Goal: Task Accomplishment & Management: Use online tool/utility

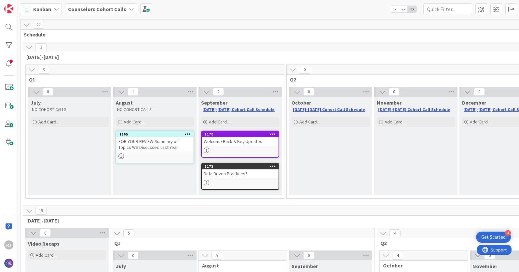
click at [261, 175] on div "Data Driven Practices?" at bounding box center [240, 173] width 77 height 8
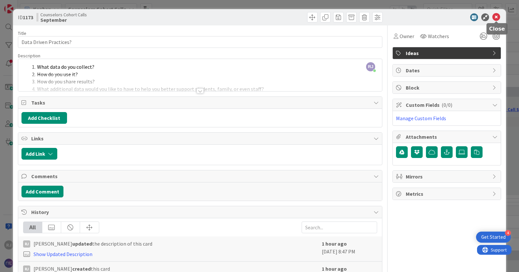
click at [497, 17] on icon at bounding box center [497, 17] width 8 height 8
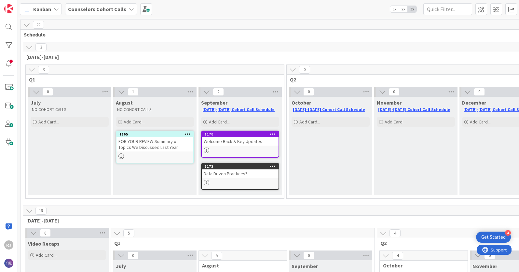
click at [272, 166] on icon at bounding box center [273, 166] width 6 height 5
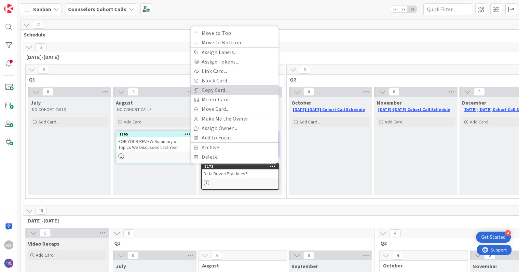
click at [212, 88] on link "Copy Card..." at bounding box center [235, 89] width 88 height 9
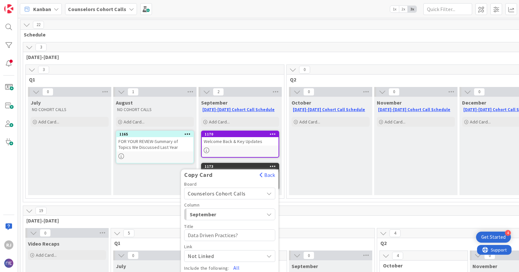
click at [232, 192] on span "Counselors Cohort Calls" at bounding box center [217, 193] width 58 height 7
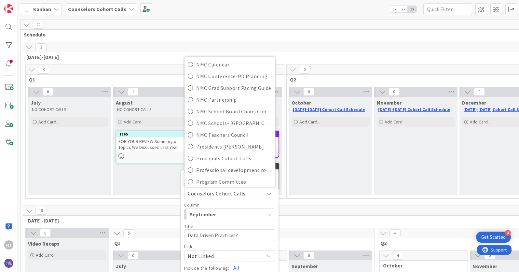
scroll to position [129, 0]
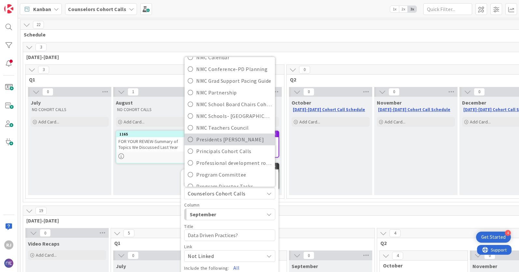
click at [221, 140] on span "Presidents [PERSON_NAME]" at bounding box center [234, 140] width 76 height 10
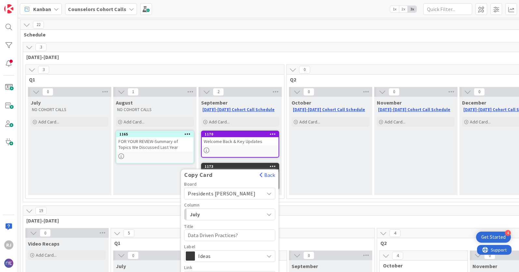
click at [224, 212] on span "July" at bounding box center [214, 214] width 49 height 8
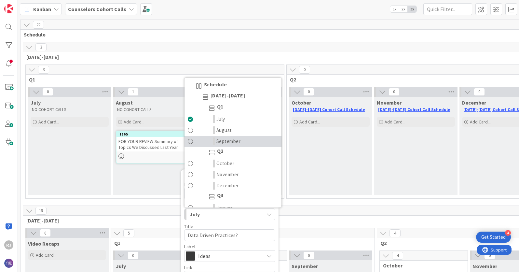
click at [231, 140] on span "September" at bounding box center [229, 141] width 24 height 8
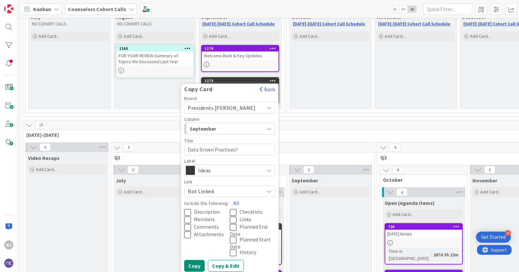
scroll to position [86, 0]
click at [210, 209] on span "Description" at bounding box center [207, 211] width 26 height 7
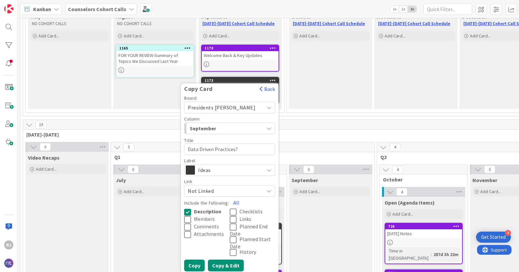
click at [228, 263] on button "Copy & Edit" at bounding box center [226, 266] width 36 height 12
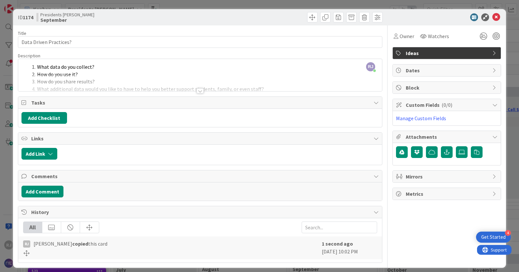
click at [199, 91] on div at bounding box center [200, 90] width 7 height 5
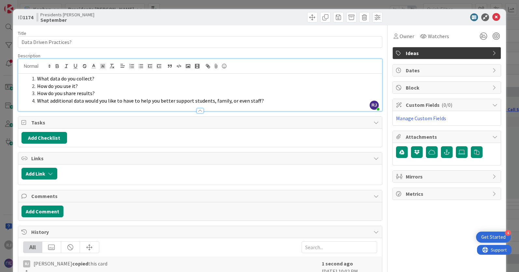
click at [190, 100] on span "What additional data would you like to have to help you better support students…" at bounding box center [150, 100] width 227 height 7
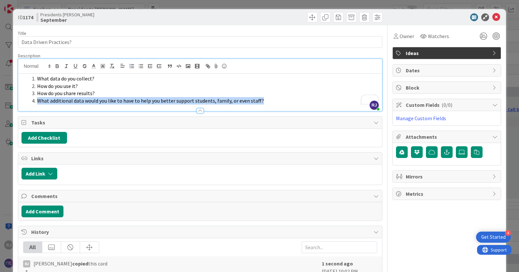
click at [268, 102] on li "What additional data would you like to have to help you better support students…" at bounding box center [204, 100] width 350 height 7
drag, startPoint x: 268, startPoint y: 102, endPoint x: 37, endPoint y: 80, distance: 231.9
click at [37, 80] on ol "What data do you collect? How do you use it? How do you share results? What add…" at bounding box center [200, 90] width 358 height 30
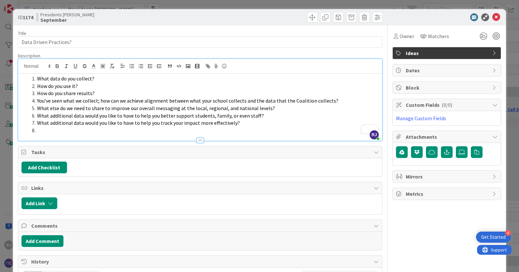
click at [40, 129] on li "To enrich screen reader interactions, please activate Accessibility in Grammarl…" at bounding box center [204, 130] width 350 height 7
click at [498, 16] on icon at bounding box center [497, 17] width 8 height 8
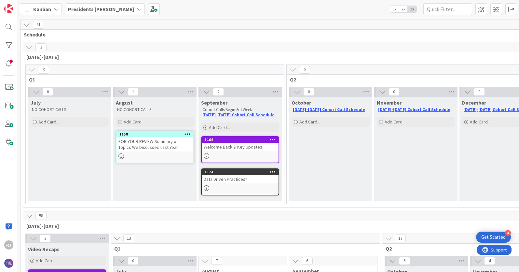
click at [273, 171] on icon at bounding box center [273, 171] width 6 height 5
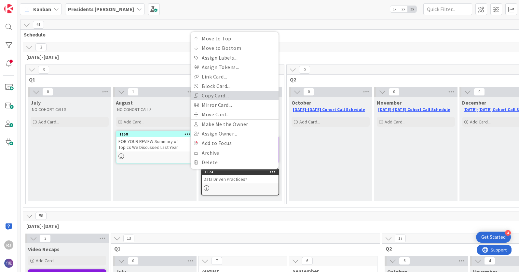
click at [218, 95] on link "Copy Card..." at bounding box center [235, 95] width 88 height 9
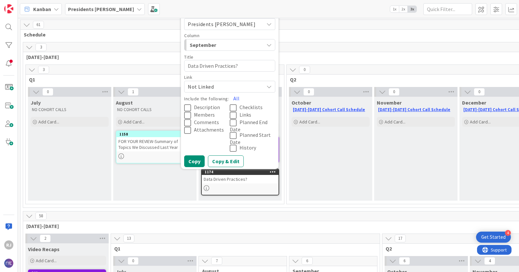
click at [245, 23] on span "Presidents [PERSON_NAME]" at bounding box center [224, 24] width 73 height 9
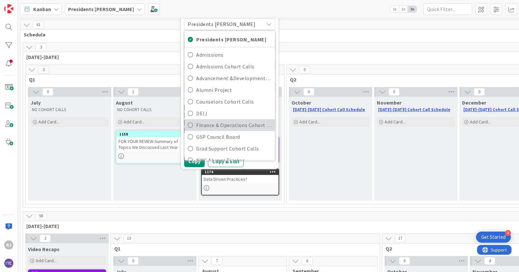
click at [218, 125] on span "Finance & Operations Cohort Calls" at bounding box center [234, 125] width 76 height 10
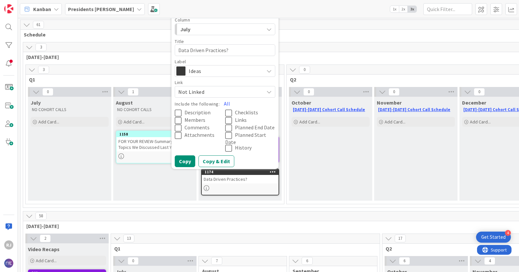
click at [213, 29] on span "July" at bounding box center [204, 29] width 49 height 8
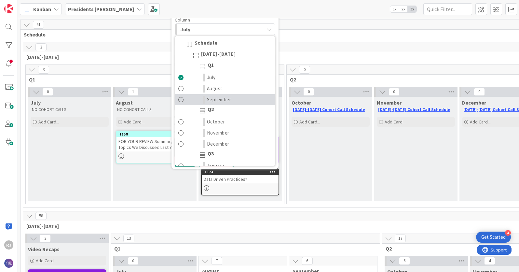
click at [220, 100] on span "September" at bounding box center [219, 100] width 24 height 8
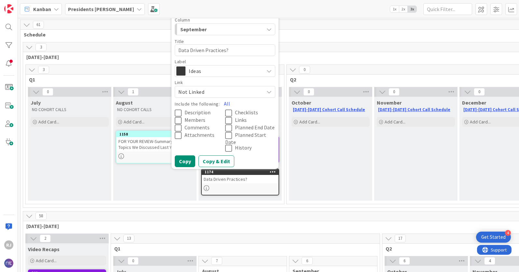
click at [200, 111] on span "Description" at bounding box center [198, 112] width 26 height 7
click at [219, 160] on button "Copy & Edit" at bounding box center [217, 161] width 36 height 12
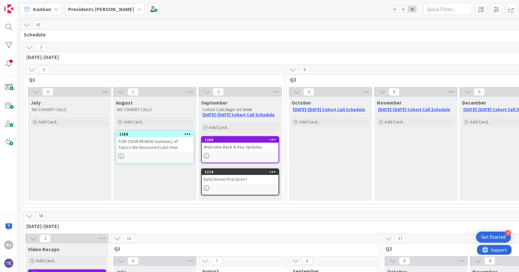
type textarea "x"
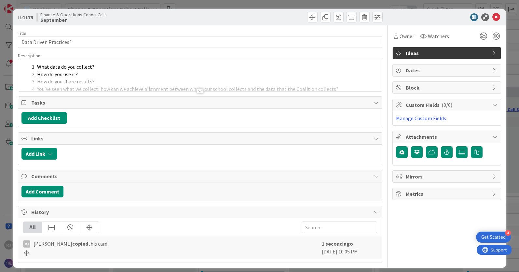
click at [199, 90] on div at bounding box center [200, 90] width 7 height 5
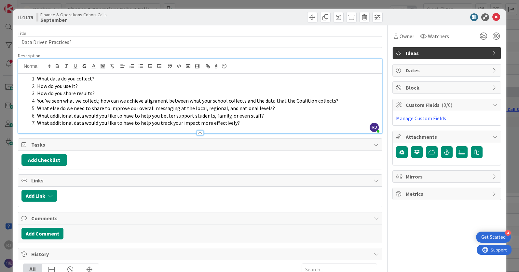
click at [83, 102] on span "You’ve seen what we collect; how can we achieve alignment between what your sch…" at bounding box center [188, 100] width 302 height 7
drag, startPoint x: 63, startPoint y: 100, endPoint x: 97, endPoint y: 101, distance: 33.6
click at [97, 101] on span "You’ve seen what we collect; how can we achieve alignment between what your sch…" at bounding box center [188, 100] width 302 height 7
click at [184, 107] on span "What else do we need to share to improve our overall messaging at the local, re…" at bounding box center [156, 108] width 238 height 7
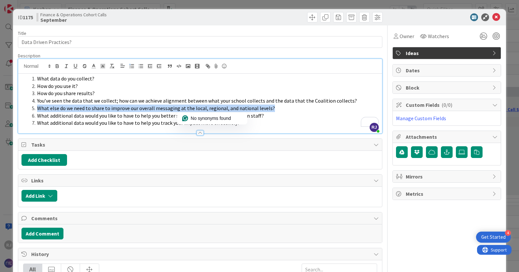
click at [184, 107] on span "What else do we need to share to improve our overall messaging at the local, re…" at bounding box center [156, 108] width 238 height 7
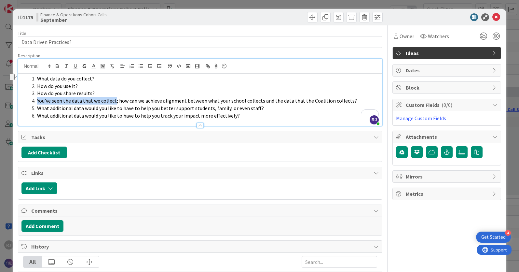
drag, startPoint x: 114, startPoint y: 99, endPoint x: 36, endPoint y: 102, distance: 77.9
click at [36, 102] on li "You’ve seen the data that we collect; how can we achieve alignment between what…" at bounding box center [204, 100] width 350 height 7
copy span "You’ve seen the data that we collect"
click at [339, 76] on li "What data do you collect?" at bounding box center [204, 78] width 350 height 7
click at [497, 14] on icon at bounding box center [497, 17] width 8 height 8
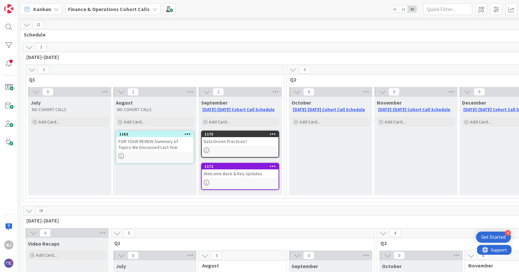
click at [126, 7] on b "Finance & Operations Cohort Calls" at bounding box center [109, 9] width 82 height 7
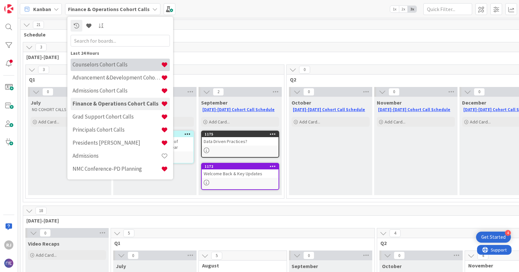
click at [108, 64] on h4 "Counselors Cohort Calls" at bounding box center [117, 64] width 89 height 7
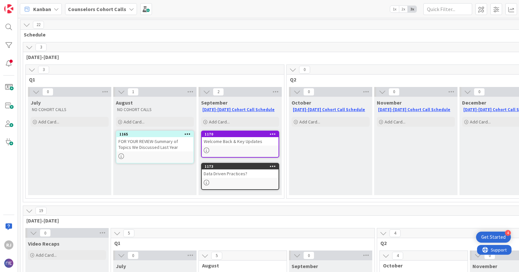
click at [230, 170] on div "Data Driven Practices?" at bounding box center [240, 173] width 77 height 8
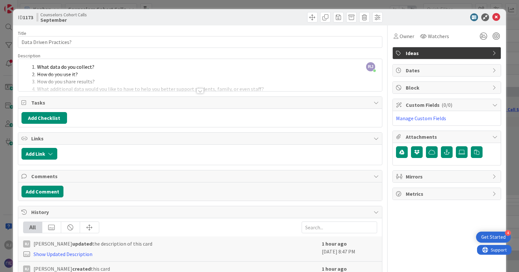
click at [201, 89] on div at bounding box center [200, 90] width 7 height 5
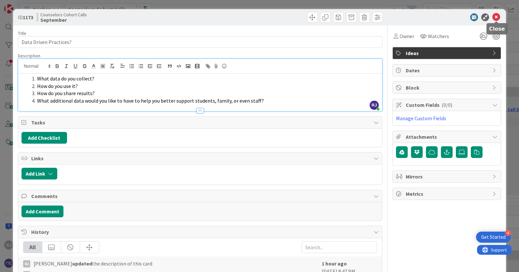
click at [498, 16] on icon at bounding box center [497, 17] width 8 height 8
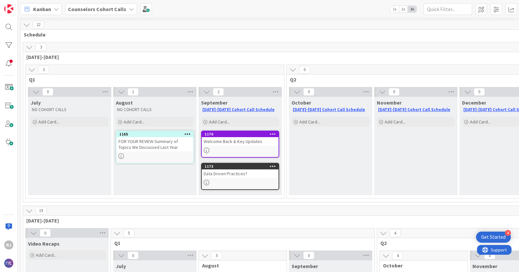
click at [107, 9] on b "Counselors Cohort Calls" at bounding box center [97, 9] width 58 height 7
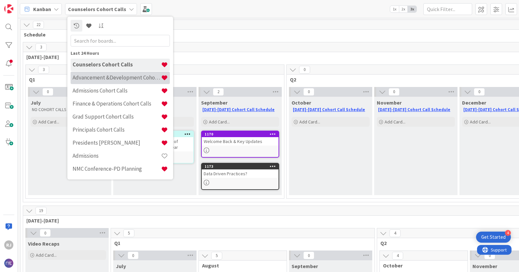
click at [99, 75] on h4 "Advancement &Development Cohort Calls" at bounding box center [117, 77] width 89 height 7
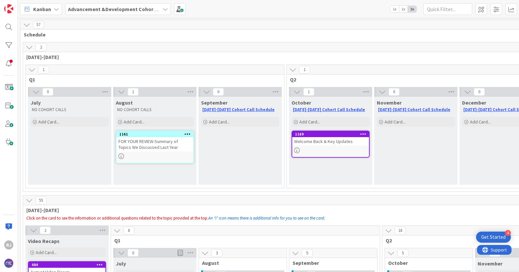
click at [169, 8] on div "Advancement &Development Cohort Calls" at bounding box center [118, 9] width 106 height 12
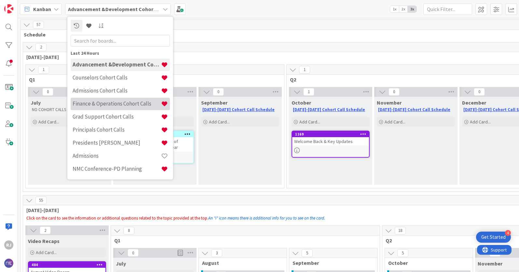
click at [107, 100] on h4 "Finance & Operations Cohort Calls" at bounding box center [117, 103] width 89 height 7
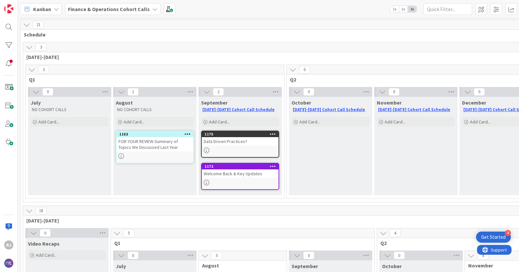
click at [153, 8] on icon at bounding box center [154, 9] width 5 height 5
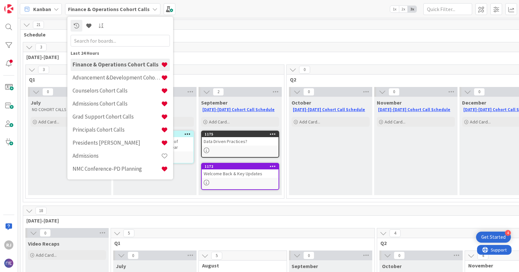
click at [222, 147] on link "1175 Data Driven Practices?" at bounding box center [240, 144] width 78 height 27
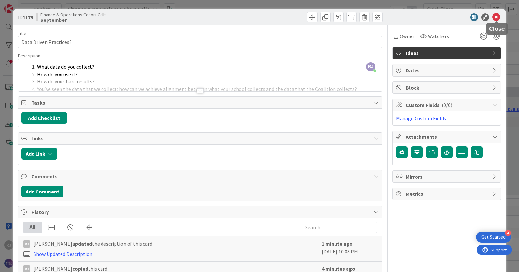
click at [499, 16] on icon at bounding box center [497, 17] width 8 height 8
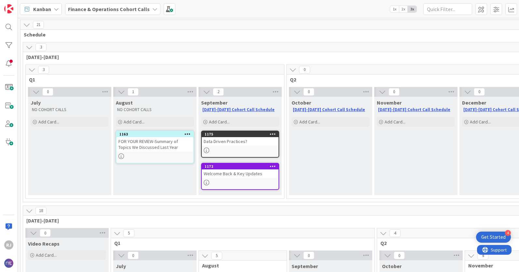
click at [143, 7] on b "Finance & Operations Cohort Calls" at bounding box center [109, 9] width 82 height 7
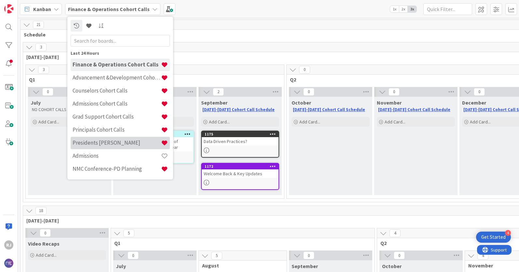
click at [93, 137] on div "Presidents [PERSON_NAME]" at bounding box center [120, 143] width 99 height 12
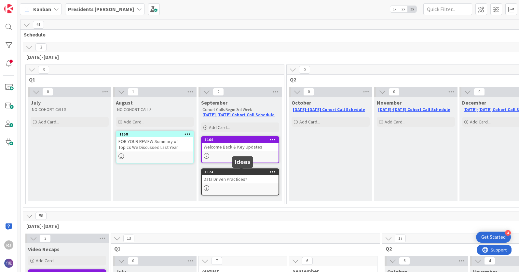
click at [219, 178] on div "Data Driven Practices?" at bounding box center [240, 179] width 77 height 8
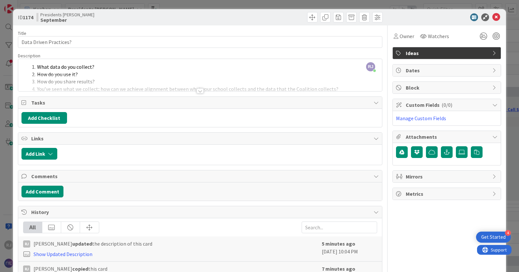
click at [98, 86] on div at bounding box center [200, 83] width 364 height 17
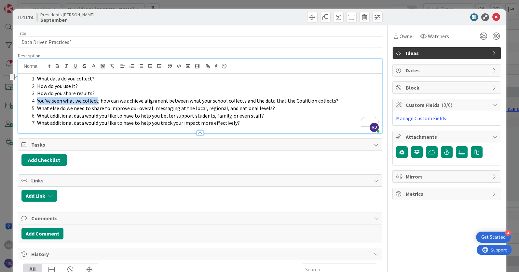
drag, startPoint x: 97, startPoint y: 100, endPoint x: 36, endPoint y: 99, distance: 61.2
click at [36, 99] on li "You’ve seen what we collect; how can we achieve alignment between what your sch…" at bounding box center [204, 100] width 350 height 7
copy span "You’ve seen what we collect"
click at [499, 17] on icon at bounding box center [497, 17] width 8 height 8
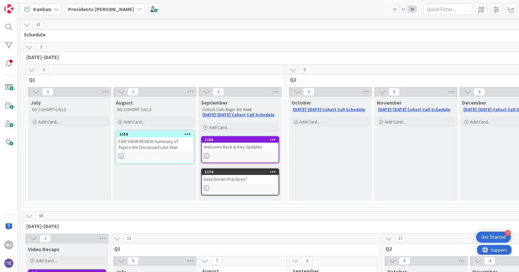
click at [101, 7] on b "Presidents [PERSON_NAME]" at bounding box center [101, 9] width 66 height 7
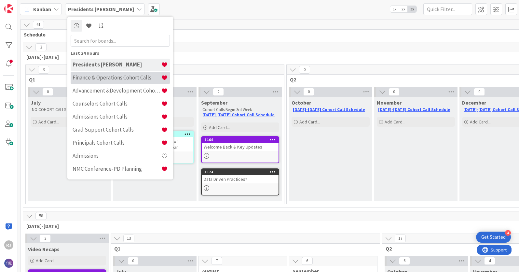
click at [88, 75] on h4 "Finance & Operations Cohort Calls" at bounding box center [117, 77] width 89 height 7
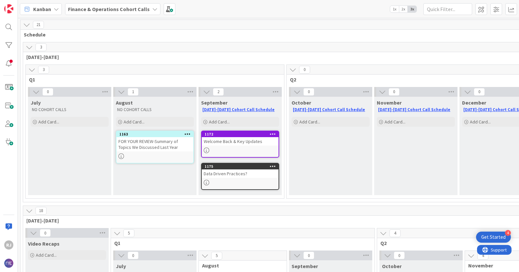
click at [101, 5] on span "Finance & Operations Cohort Calls" at bounding box center [109, 9] width 82 height 8
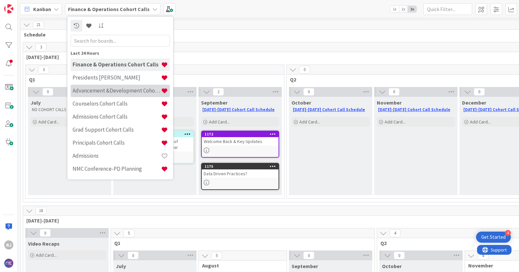
click at [94, 90] on h4 "Advancement &Development Cohort Calls" at bounding box center [117, 90] width 89 height 7
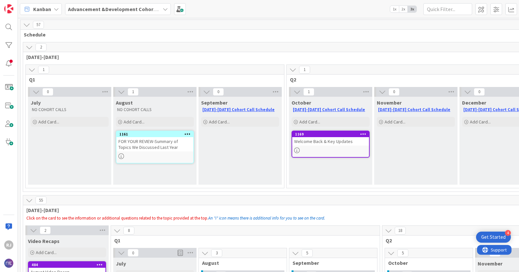
click at [123, 5] on span "Advancement &Development Cohort Calls" at bounding box center [114, 9] width 92 height 8
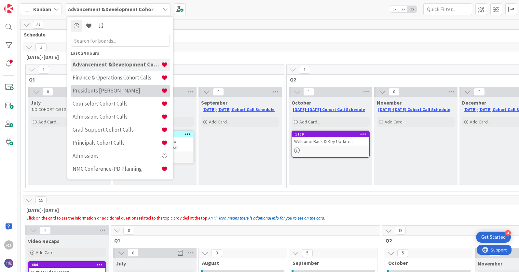
click at [106, 88] on h4 "Presidents [PERSON_NAME]" at bounding box center [117, 90] width 89 height 7
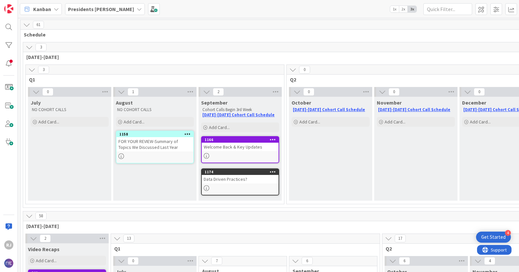
click at [253, 176] on div "Data Driven Practices?" at bounding box center [240, 179] width 77 height 8
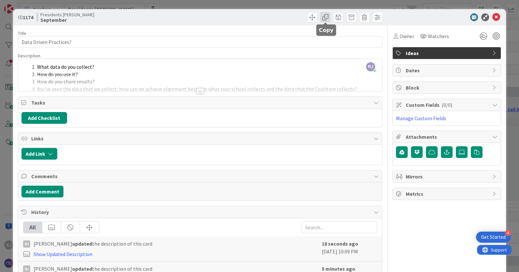
click at [327, 17] on span at bounding box center [325, 17] width 10 height 10
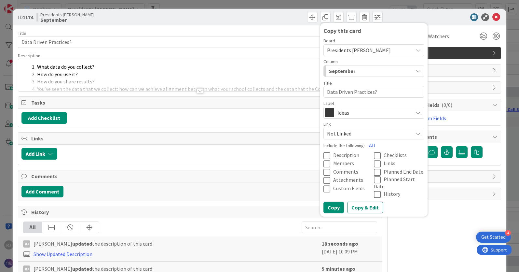
click at [358, 51] on span "Presidents [PERSON_NAME]" at bounding box center [359, 50] width 64 height 7
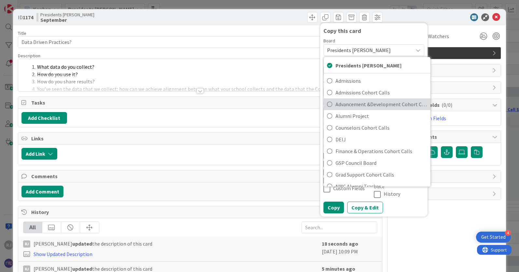
click at [351, 105] on span "Advancement &Development Cohort Calls" at bounding box center [382, 104] width 92 height 10
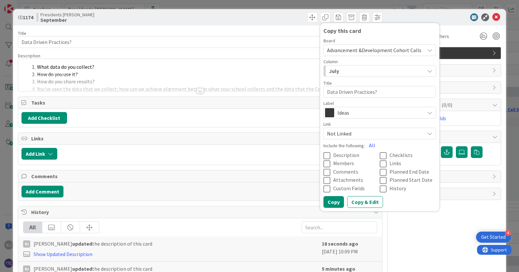
click at [346, 155] on span "Description" at bounding box center [347, 155] width 26 height 7
click at [378, 71] on div "July" at bounding box center [376, 71] width 97 height 10
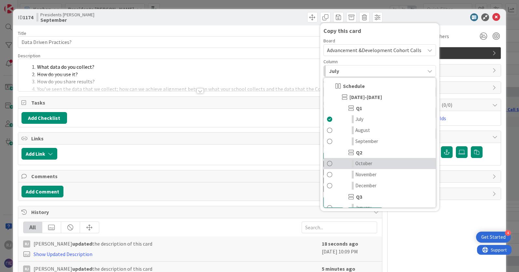
click at [364, 161] on span "October" at bounding box center [364, 164] width 17 height 8
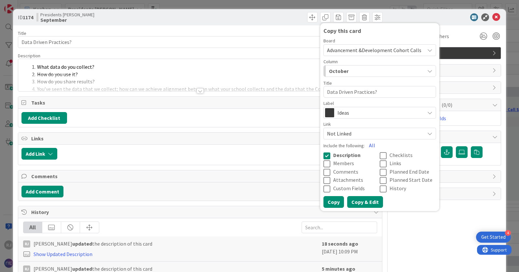
click at [365, 198] on button "Copy & Edit" at bounding box center [366, 202] width 36 height 12
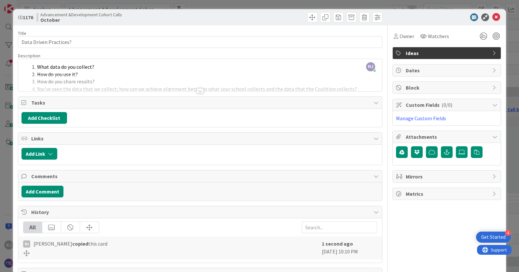
click at [199, 91] on div at bounding box center [200, 90] width 7 height 5
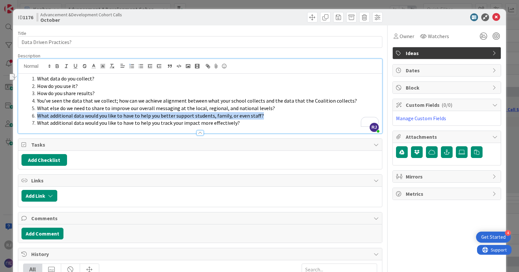
drag, startPoint x: 260, startPoint y: 116, endPoint x: 36, endPoint y: 116, distance: 223.8
click at [36, 116] on li "What additional data would you like to have to help you better support students…" at bounding box center [204, 115] width 350 height 7
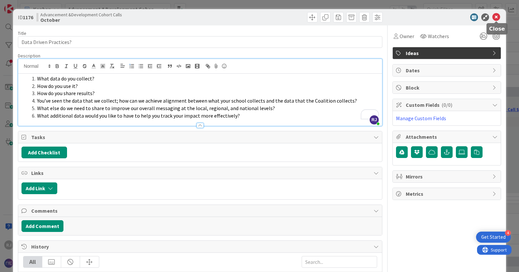
click at [497, 15] on icon at bounding box center [497, 17] width 8 height 8
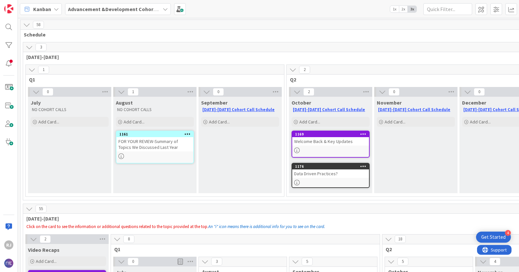
click at [103, 12] on span "Advancement &Development Cohort Calls" at bounding box center [114, 9] width 92 height 8
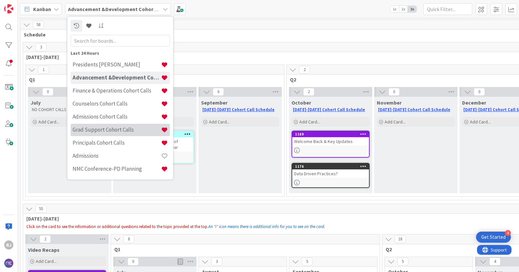
click at [96, 129] on h4 "Grad Support Cohort Calls" at bounding box center [117, 129] width 89 height 7
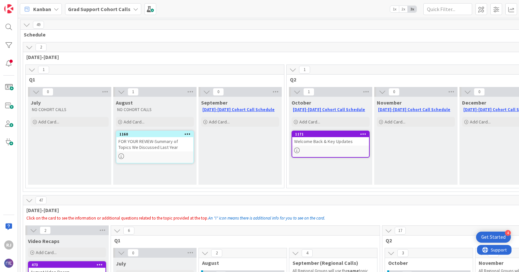
click at [112, 7] on b "Grad Support Cohort Calls" at bounding box center [99, 9] width 63 height 7
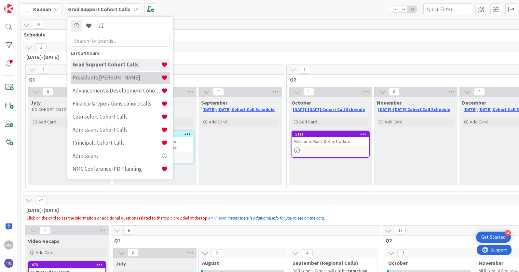
click at [97, 77] on h4 "Presidents [PERSON_NAME]" at bounding box center [117, 77] width 89 height 7
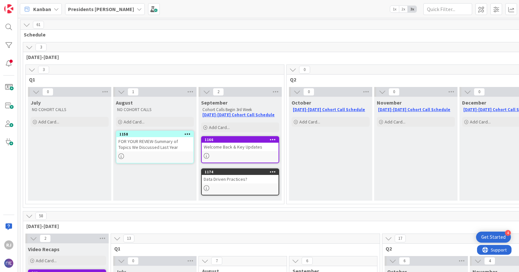
click at [227, 181] on div "Data Driven Practices?" at bounding box center [240, 179] width 77 height 8
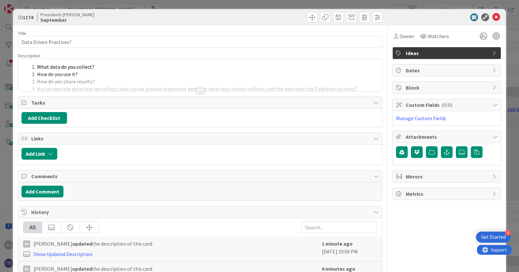
click at [200, 92] on div at bounding box center [200, 90] width 7 height 5
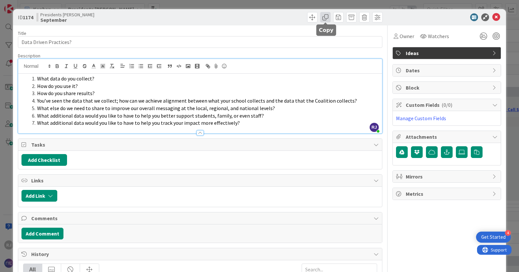
click at [327, 18] on span at bounding box center [325, 17] width 10 height 10
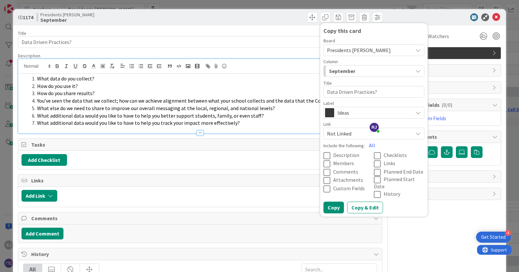
click at [349, 50] on span "Presidents [PERSON_NAME]" at bounding box center [359, 50] width 64 height 7
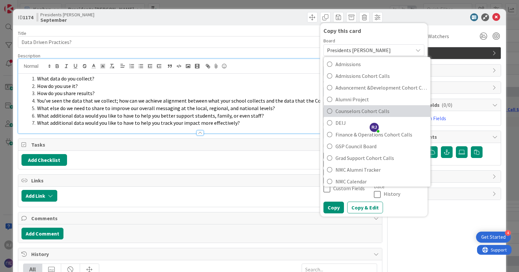
scroll to position [22, 0]
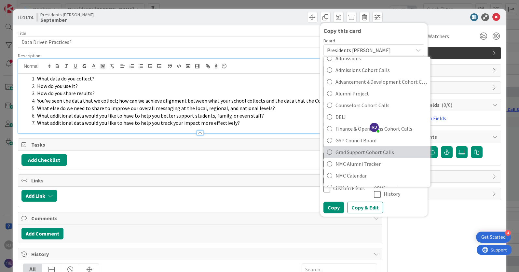
click at [346, 153] on span "Grad Support Cohort Calls" at bounding box center [382, 152] width 92 height 10
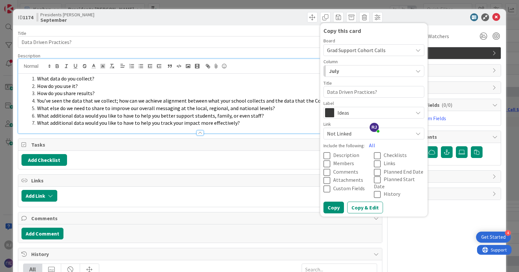
click at [352, 71] on div "July" at bounding box center [371, 71] width 86 height 10
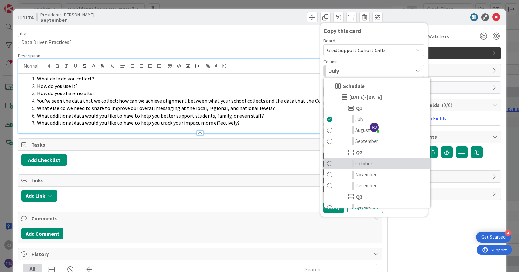
click at [363, 163] on span "October" at bounding box center [364, 164] width 17 height 8
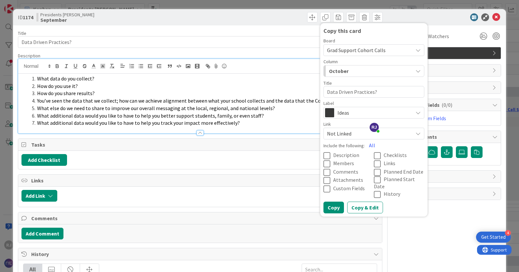
click at [349, 157] on span "Description" at bounding box center [347, 155] width 26 height 7
click at [364, 202] on button "Copy & Edit" at bounding box center [366, 208] width 36 height 12
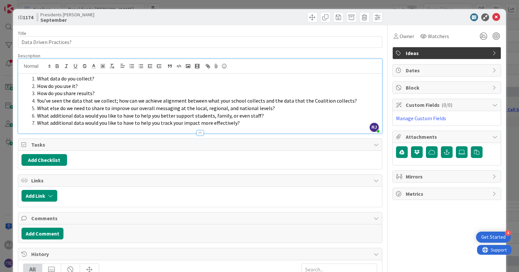
type textarea "x"
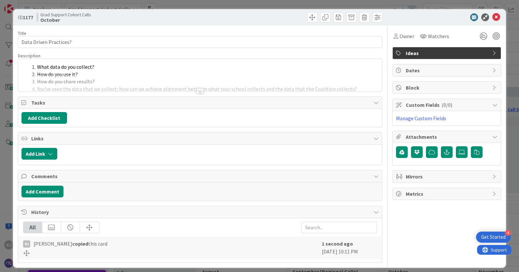
click at [201, 91] on div at bounding box center [200, 90] width 7 height 5
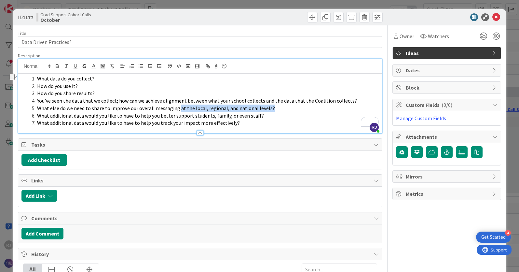
drag, startPoint x: 270, startPoint y: 108, endPoint x: 178, endPoint y: 110, distance: 91.9
click at [178, 110] on li "What else do we need to share to improve our overall messaging at the local, re…" at bounding box center [204, 108] width 350 height 7
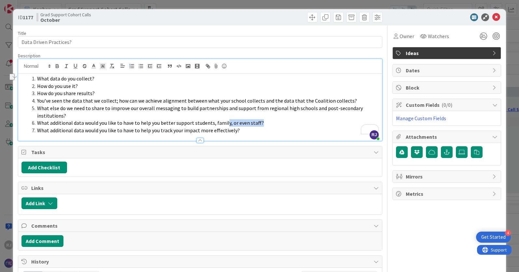
drag, startPoint x: 260, startPoint y: 123, endPoint x: 224, endPoint y: 123, distance: 35.5
click at [224, 123] on li "What additional data would you like to have to help you better support students…" at bounding box center [204, 122] width 350 height 7
click at [496, 17] on icon at bounding box center [497, 17] width 8 height 8
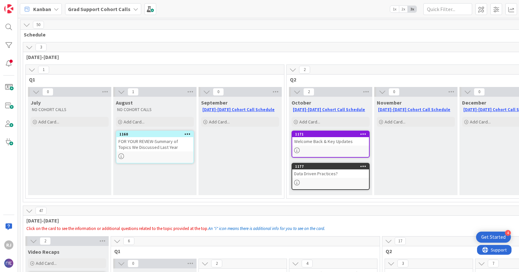
click at [323, 141] on div "Welcome Back & Key Updates" at bounding box center [330, 141] width 77 height 8
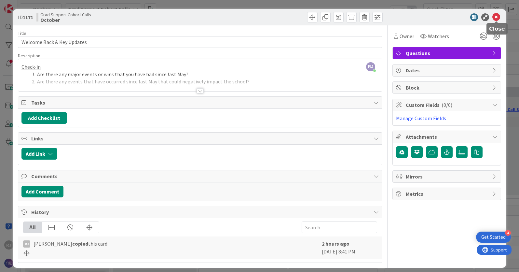
click at [498, 16] on icon at bounding box center [497, 17] width 8 height 8
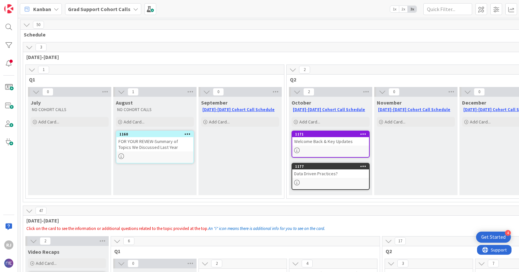
click at [111, 9] on b "Grad Support Cohort Calls" at bounding box center [99, 9] width 63 height 7
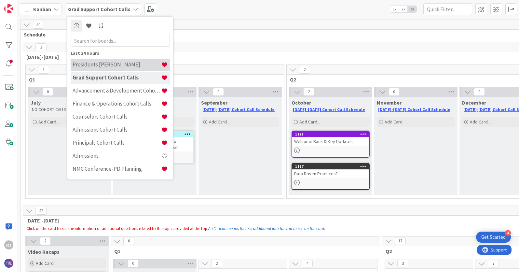
click at [109, 66] on h4 "Presidents [PERSON_NAME]" at bounding box center [117, 64] width 89 height 7
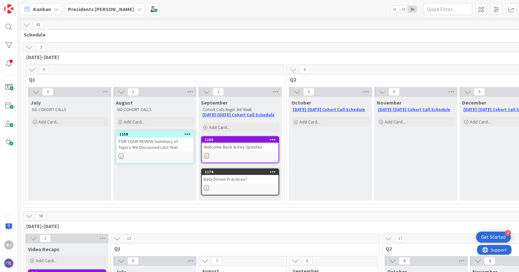
click at [90, 9] on b "Presidents [PERSON_NAME]" at bounding box center [101, 9] width 66 height 7
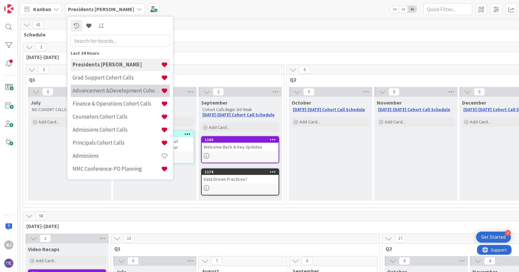
click at [99, 90] on h4 "Advancement &Development Cohort Calls" at bounding box center [117, 90] width 89 height 7
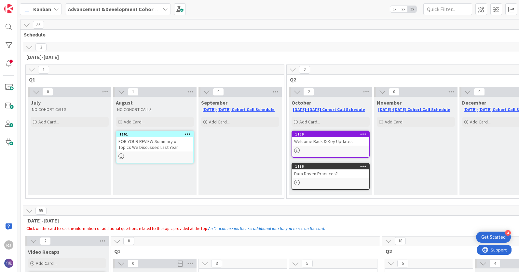
click at [110, 7] on b "Advancement &Development Cohort Calls" at bounding box center [118, 9] width 101 height 7
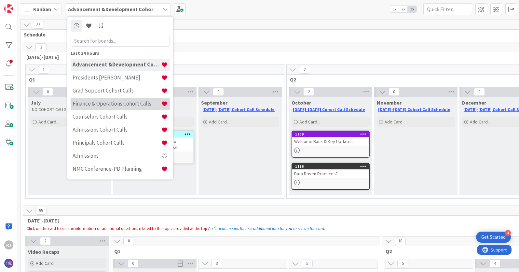
click at [103, 103] on h4 "Finance & Operations Cohort Calls" at bounding box center [117, 103] width 89 height 7
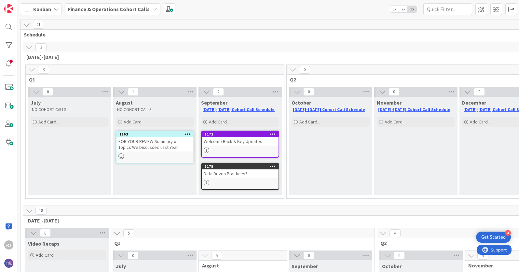
click at [99, 8] on b "Finance & Operations Cohort Calls" at bounding box center [109, 9] width 82 height 7
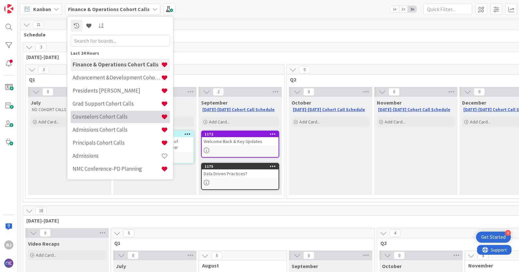
click at [91, 116] on h4 "Counselors Cohort Calls" at bounding box center [117, 116] width 89 height 7
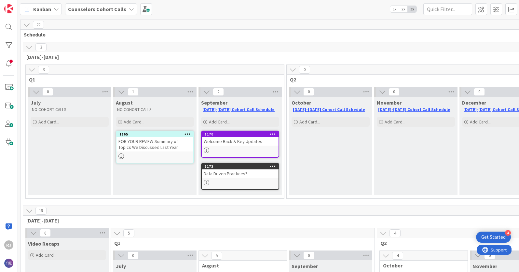
click at [98, 9] on b "Counselors Cohort Calls" at bounding box center [97, 9] width 58 height 7
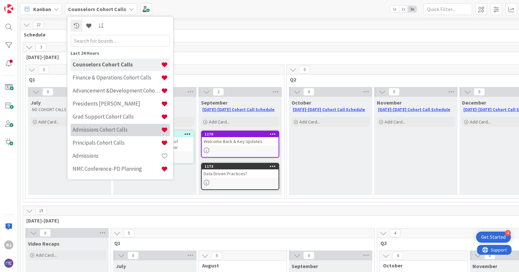
click at [92, 129] on h4 "Admissions Cohort Calls" at bounding box center [117, 129] width 89 height 7
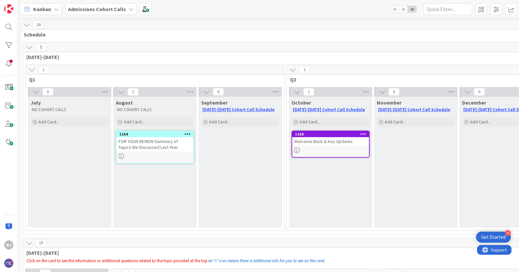
click at [92, 9] on b "Admissions Cohort Calls" at bounding box center [97, 9] width 58 height 7
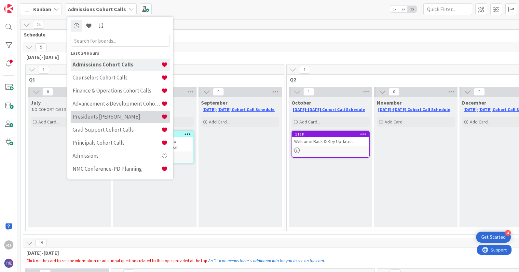
click at [102, 112] on div "Presidents [PERSON_NAME]" at bounding box center [120, 117] width 99 height 12
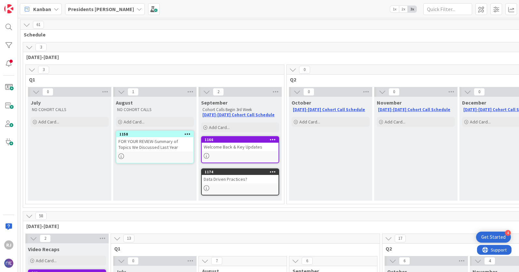
click at [274, 170] on icon at bounding box center [273, 171] width 6 height 5
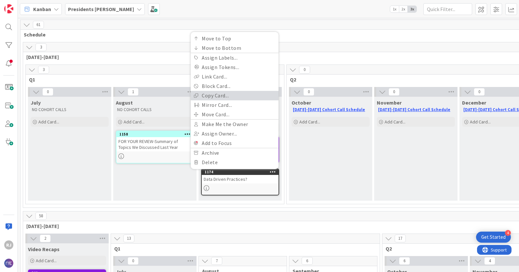
click at [217, 93] on link "Copy Card..." at bounding box center [235, 95] width 88 height 9
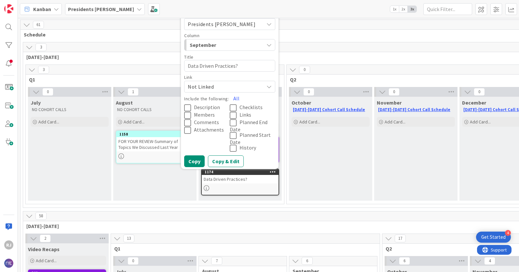
click at [208, 106] on span "Description" at bounding box center [207, 107] width 26 height 7
click at [234, 42] on span "September" at bounding box center [214, 45] width 49 height 8
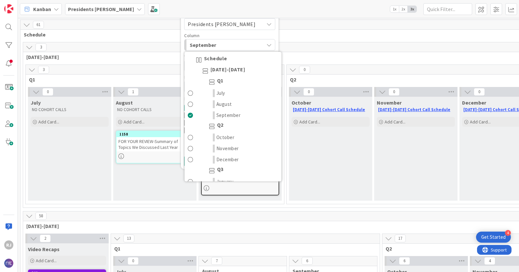
click at [232, 24] on span "Presidents [PERSON_NAME]" at bounding box center [222, 24] width 68 height 7
click at [229, 38] on span "Presidents [PERSON_NAME]" at bounding box center [234, 40] width 76 height 10
click at [234, 23] on span "Presidents [PERSON_NAME]" at bounding box center [222, 24] width 68 height 7
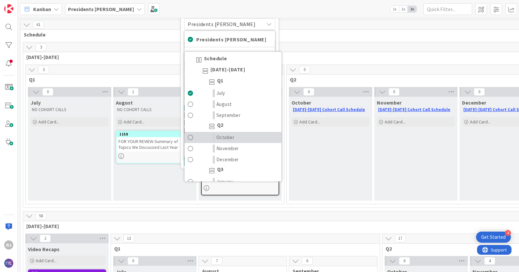
click at [225, 138] on span "October" at bounding box center [226, 138] width 18 height 8
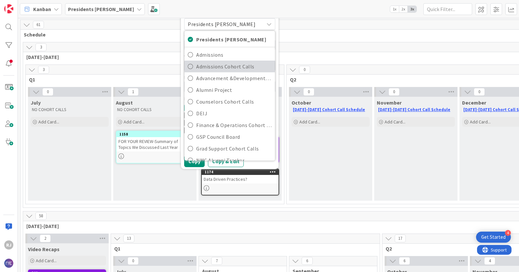
click at [220, 66] on span "Admissions Cohort Calls" at bounding box center [234, 67] width 76 height 10
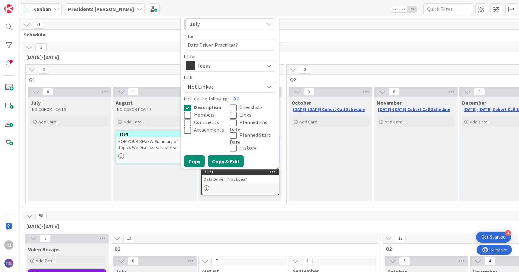
click at [237, 161] on button "Copy & Edit" at bounding box center [226, 161] width 36 height 12
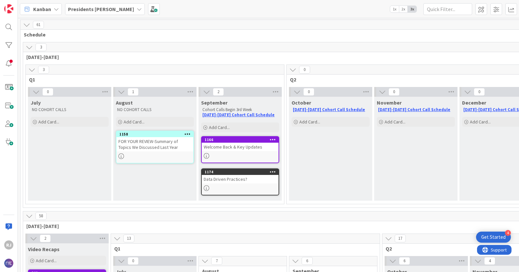
type textarea "x"
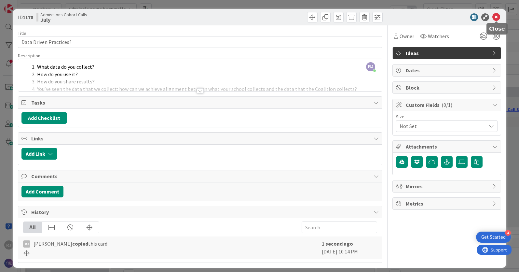
click at [499, 20] on icon at bounding box center [497, 17] width 8 height 8
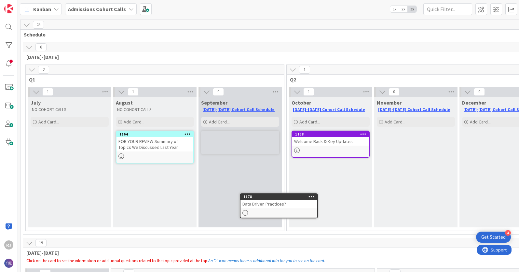
scroll to position [15, 0]
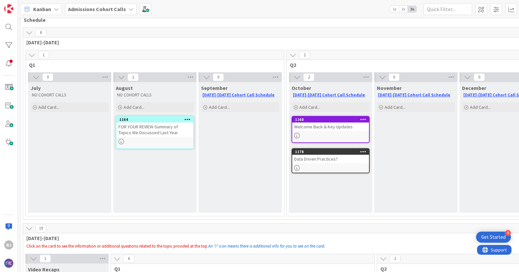
click at [322, 160] on div "Data Driven Practices?" at bounding box center [330, 159] width 77 height 8
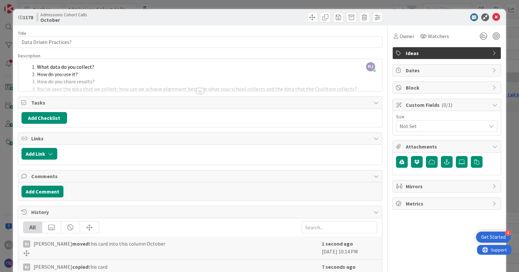
click at [200, 90] on div at bounding box center [200, 90] width 7 height 5
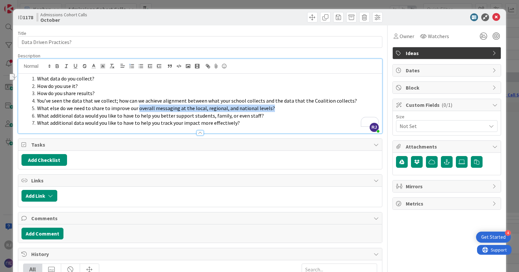
drag, startPoint x: 268, startPoint y: 108, endPoint x: 137, endPoint y: 110, distance: 131.3
click at [137, 110] on li "What else do we need to share to improve our overall messaging at the local, re…" at bounding box center [204, 108] width 350 height 7
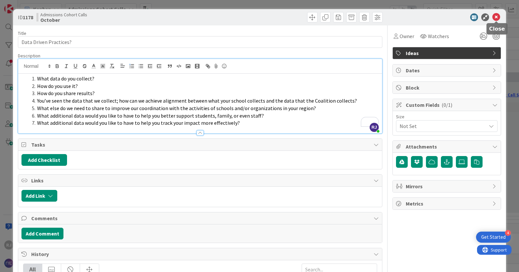
click at [497, 15] on icon at bounding box center [497, 17] width 8 height 8
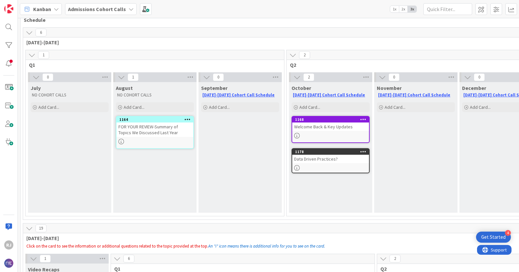
click at [84, 13] on span "Admissions Cohort Calls" at bounding box center [97, 9] width 58 height 8
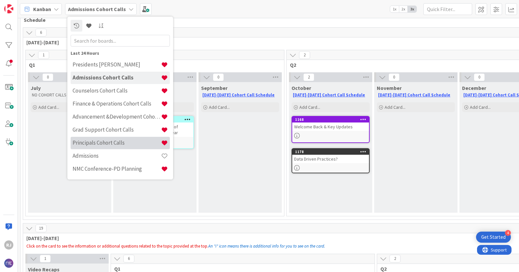
click at [101, 140] on h4 "Principals Cohort Calls" at bounding box center [117, 142] width 89 height 7
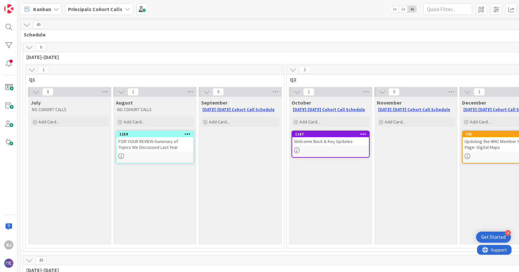
click at [122, 12] on div "Principals Cohort Calls" at bounding box center [99, 9] width 68 height 12
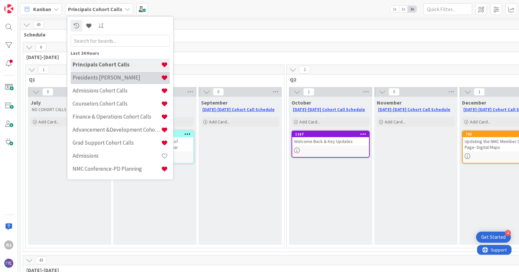
click at [108, 79] on h4 "Presidents [PERSON_NAME]" at bounding box center [117, 77] width 89 height 7
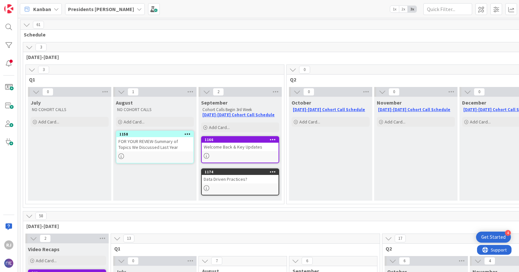
click at [275, 171] on icon at bounding box center [273, 171] width 6 height 5
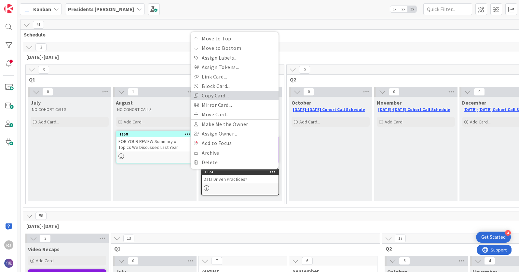
click at [216, 95] on link "Copy Card..." at bounding box center [235, 95] width 88 height 9
type textarea "x"
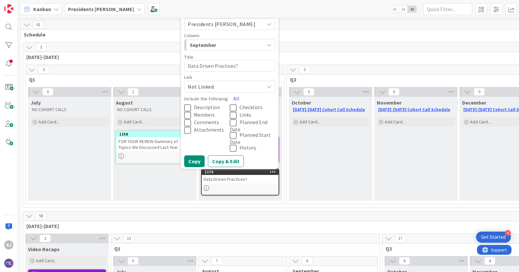
click at [256, 23] on span "Presidents [PERSON_NAME]" at bounding box center [224, 24] width 73 height 9
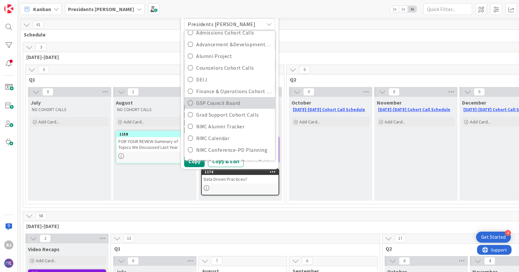
scroll to position [34, 0]
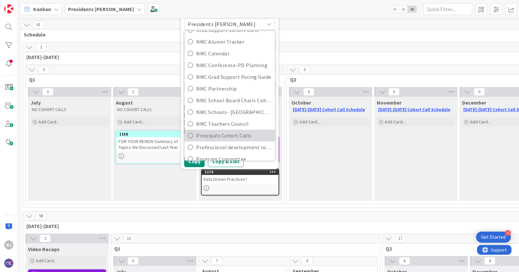
click at [227, 138] on span "Principals Cohort Calls" at bounding box center [234, 136] width 76 height 10
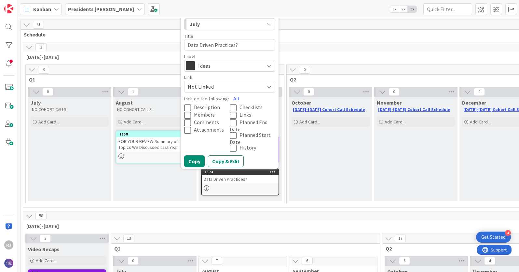
click at [212, 107] on span "Description" at bounding box center [207, 107] width 26 height 7
click at [237, 24] on span "July" at bounding box center [214, 24] width 49 height 8
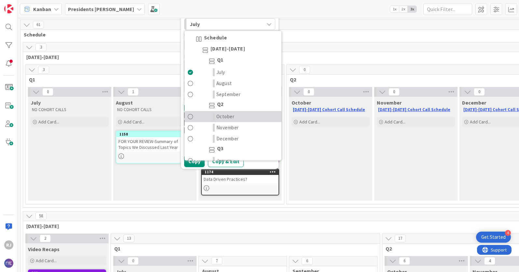
click at [226, 116] on span "October" at bounding box center [226, 117] width 18 height 8
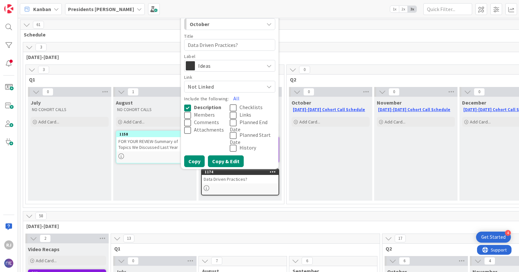
click at [220, 162] on button "Copy & Edit" at bounding box center [226, 161] width 36 height 12
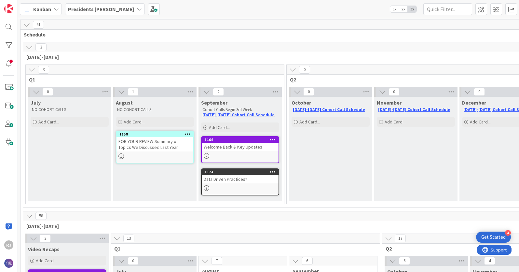
type textarea "x"
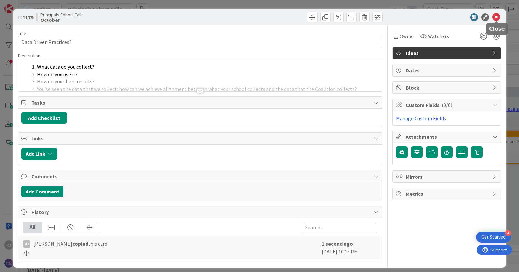
click at [497, 17] on icon at bounding box center [497, 17] width 8 height 8
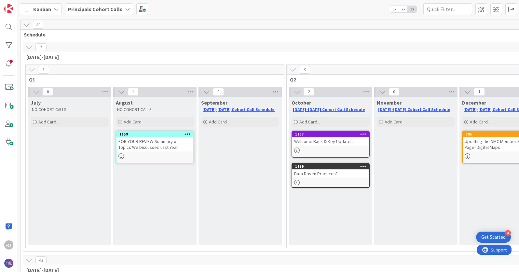
click at [336, 172] on div "Data Driven Practices?" at bounding box center [330, 173] width 77 height 8
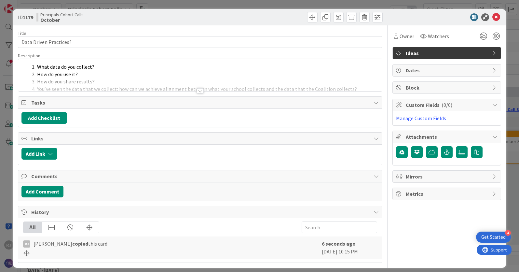
click at [200, 91] on div at bounding box center [200, 90] width 7 height 5
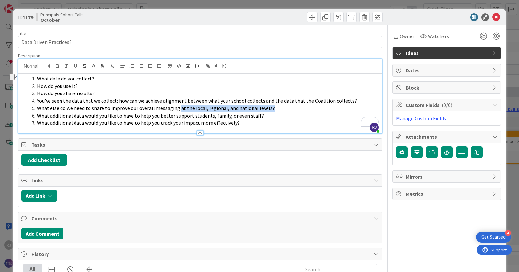
drag, startPoint x: 273, startPoint y: 108, endPoint x: 178, endPoint y: 109, distance: 94.8
click at [178, 109] on li "What else do we need to share to improve our overall messaging at the local, re…" at bounding box center [204, 108] width 350 height 7
click at [277, 109] on li "What else do we need to share to improve our overall messaging at the local, re…" at bounding box center [204, 108] width 350 height 7
click at [499, 15] on icon at bounding box center [497, 17] width 8 height 8
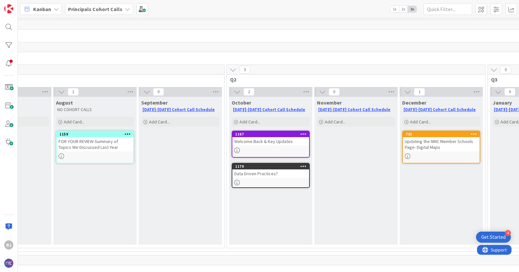
scroll to position [0, 58]
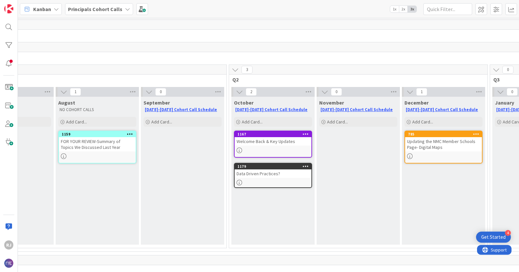
click at [478, 133] on icon at bounding box center [477, 134] width 6 height 5
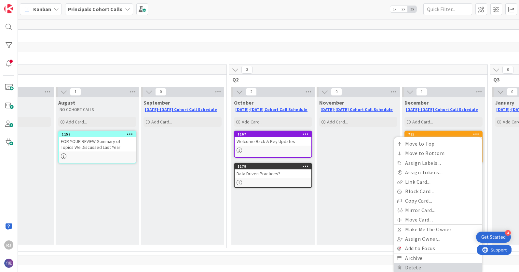
click at [422, 266] on link "Delete" at bounding box center [438, 267] width 88 height 9
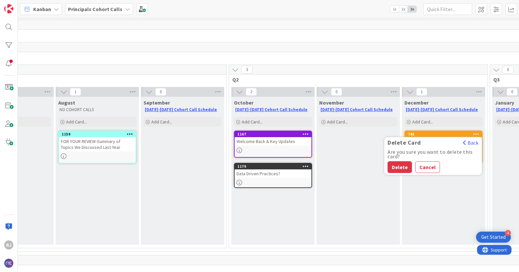
click at [425, 179] on div "December [DATE]-[DATE] Cohort Call Schedule Add Card... 785 Delete Card Back Ar…" at bounding box center [443, 171] width 83 height 148
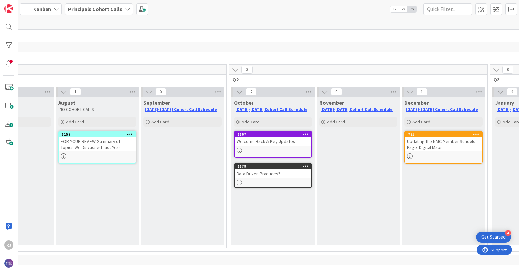
click at [435, 149] on div "Updating the NMC Member Schools Page- Digital Maps" at bounding box center [443, 144] width 77 height 14
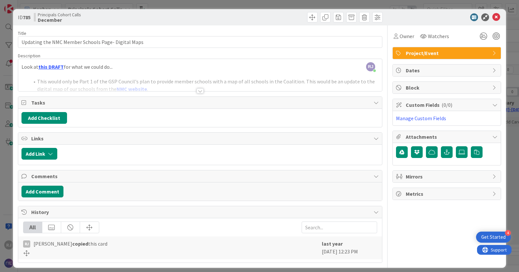
click at [200, 93] on div at bounding box center [200, 90] width 7 height 5
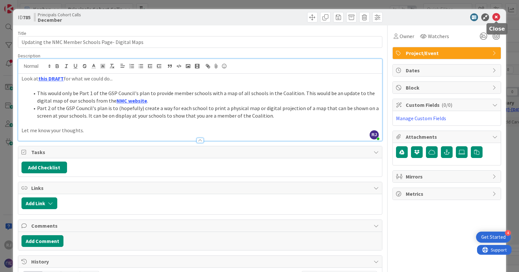
click at [497, 15] on icon at bounding box center [497, 17] width 8 height 8
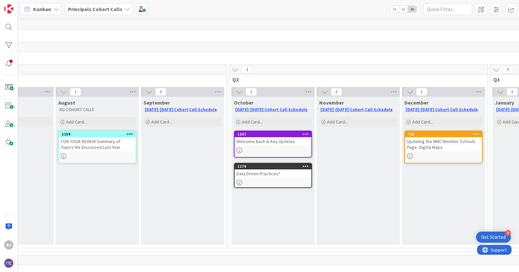
click at [479, 134] on icon at bounding box center [477, 134] width 6 height 5
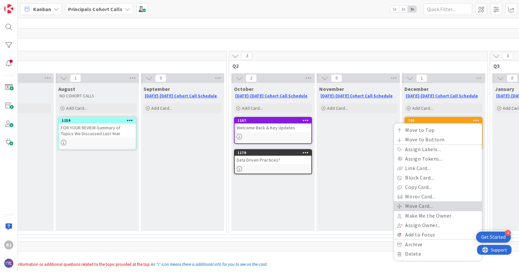
scroll to position [16, 58]
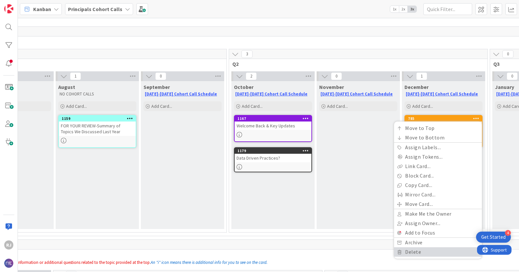
click at [409, 252] on link "Delete" at bounding box center [438, 251] width 88 height 9
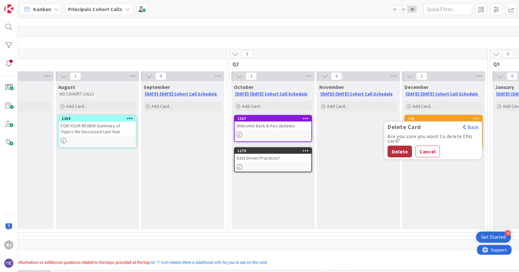
click at [400, 147] on button "Delete" at bounding box center [400, 152] width 24 height 12
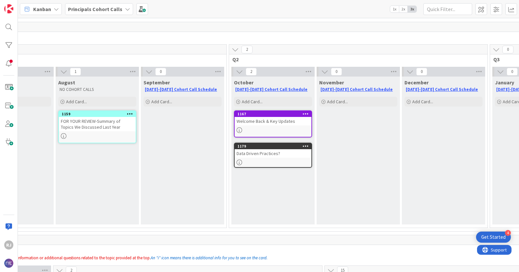
scroll to position [0, 58]
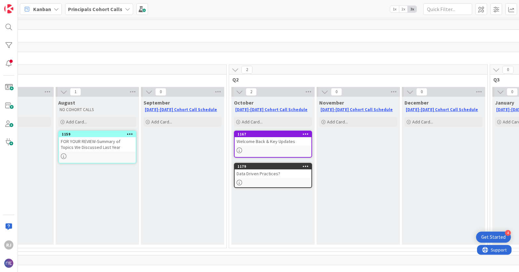
click at [110, 9] on b "Principals Cohort Calls" at bounding box center [95, 9] width 54 height 7
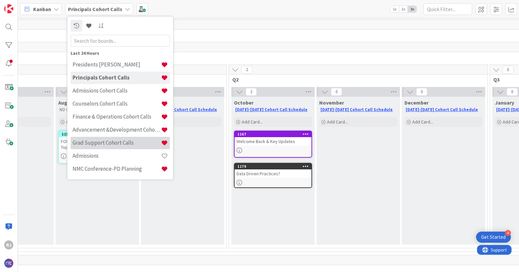
click at [118, 144] on h4 "Grad Support Cohort Calls" at bounding box center [117, 142] width 89 height 7
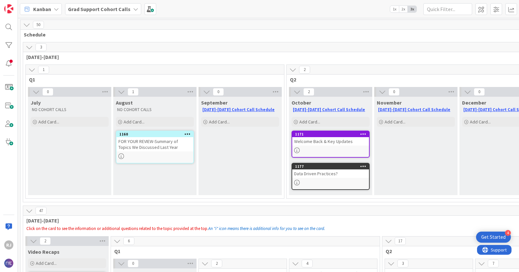
click at [107, 6] on b "Grad Support Cohort Calls" at bounding box center [99, 9] width 63 height 7
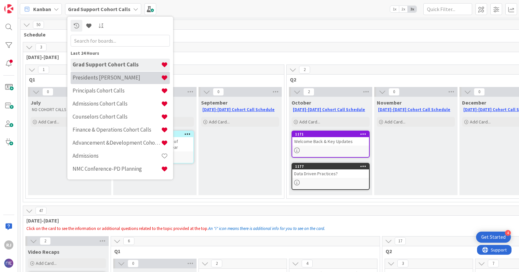
click at [107, 77] on h4 "Presidents [PERSON_NAME]" at bounding box center [117, 77] width 89 height 7
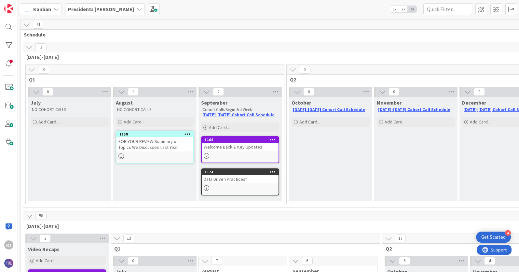
click at [89, 10] on b "Presidents [PERSON_NAME]" at bounding box center [101, 9] width 66 height 7
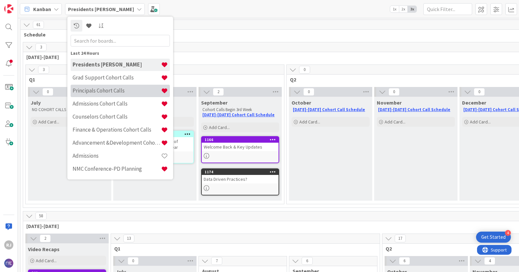
click at [88, 88] on h4 "Principals Cohort Calls" at bounding box center [117, 90] width 89 height 7
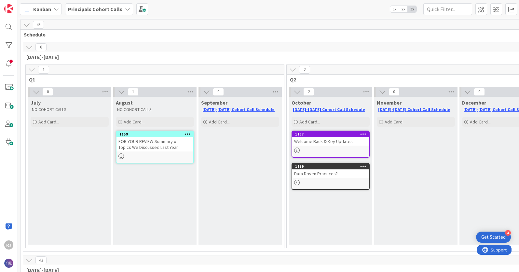
click at [85, 7] on b "Principals Cohort Calls" at bounding box center [95, 9] width 54 height 7
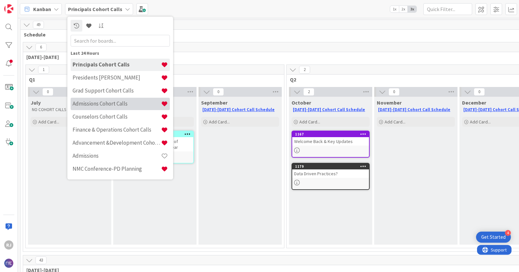
click at [100, 107] on div "Admissions Cohort Calls" at bounding box center [120, 104] width 99 height 12
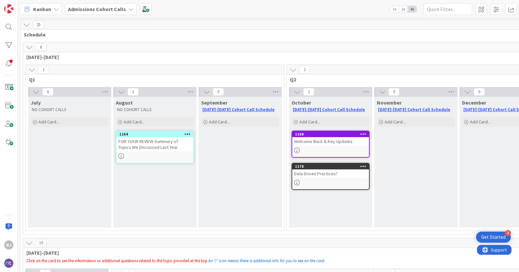
click at [105, 6] on b "Admissions Cohort Calls" at bounding box center [97, 9] width 58 height 7
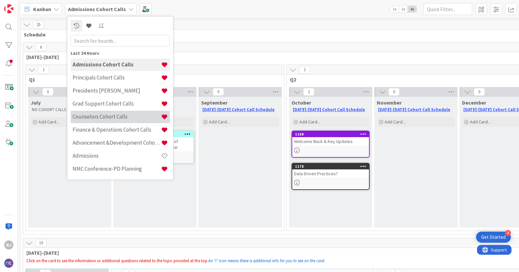
click at [100, 112] on div "Counselors Cohort Calls" at bounding box center [120, 117] width 99 height 12
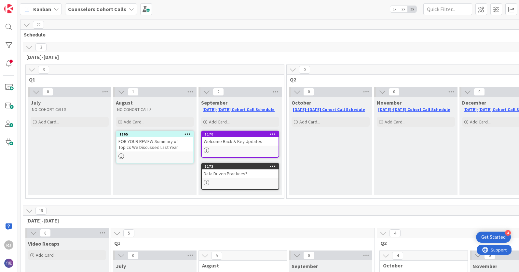
click at [92, 9] on b "Counselors Cohort Calls" at bounding box center [97, 9] width 58 height 7
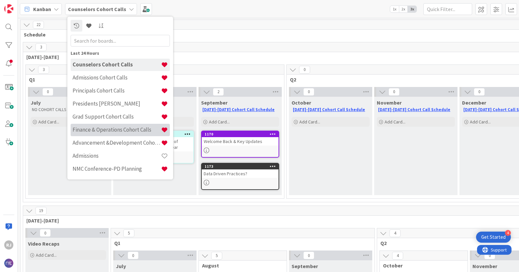
click at [105, 128] on h4 "Finance & Operations Cohort Calls" at bounding box center [117, 129] width 89 height 7
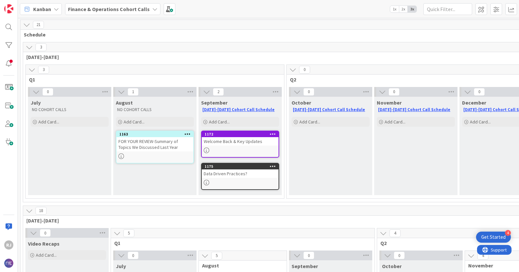
click at [93, 7] on b "Finance & Operations Cohort Calls" at bounding box center [109, 9] width 82 height 7
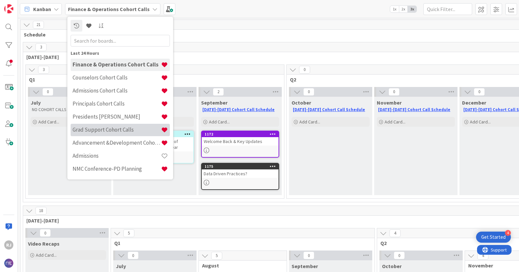
click at [92, 128] on h4 "Grad Support Cohort Calls" at bounding box center [117, 129] width 89 height 7
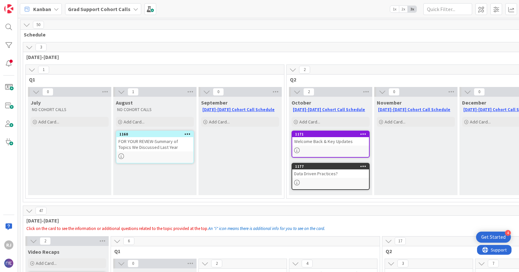
click at [100, 11] on b "Grad Support Cohort Calls" at bounding box center [99, 9] width 63 height 7
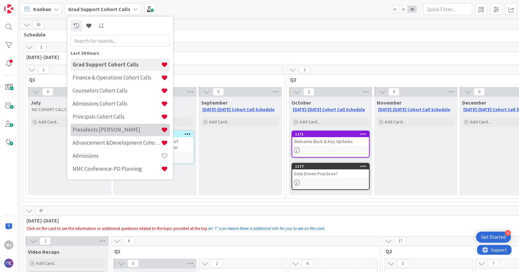
click at [100, 131] on h4 "Presidents [PERSON_NAME]" at bounding box center [117, 129] width 89 height 7
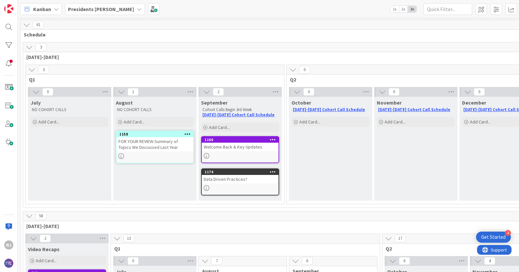
click at [99, 6] on b "Presidents [PERSON_NAME]" at bounding box center [101, 9] width 66 height 7
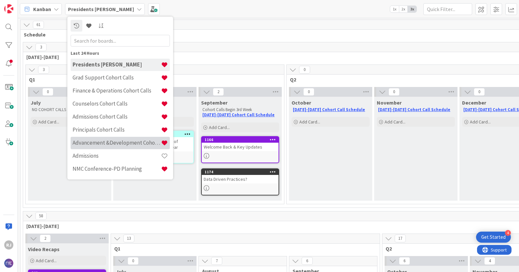
click at [103, 141] on h4 "Advancement &Development Cohort Calls" at bounding box center [117, 142] width 89 height 7
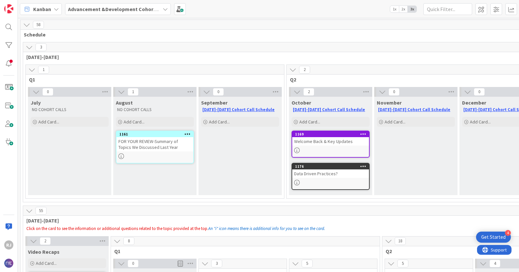
click at [102, 7] on b "Advancement &Development Cohort Calls" at bounding box center [118, 9] width 101 height 7
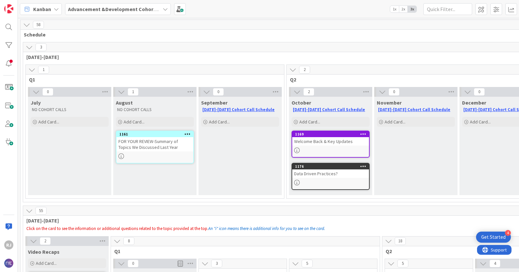
click at [113, 7] on b "Advancement &Development Cohort Calls" at bounding box center [118, 9] width 101 height 7
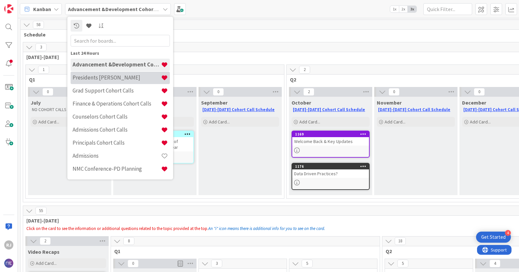
click at [106, 78] on h4 "Presidents [PERSON_NAME]" at bounding box center [117, 77] width 89 height 7
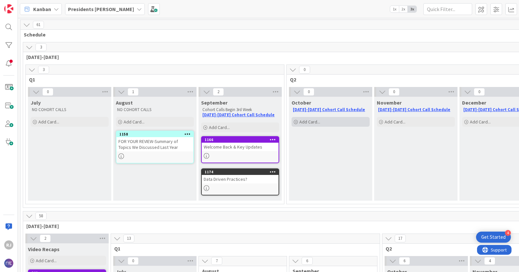
click at [305, 121] on span "Add Card..." at bounding box center [310, 122] width 21 height 6
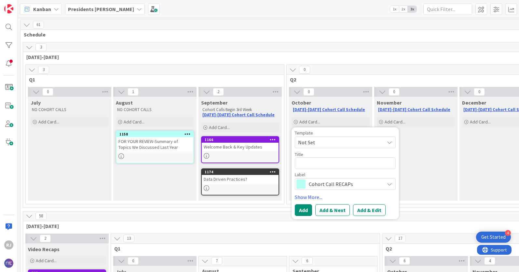
click at [330, 184] on span "Cohort Call RECAPs" at bounding box center [345, 183] width 72 height 9
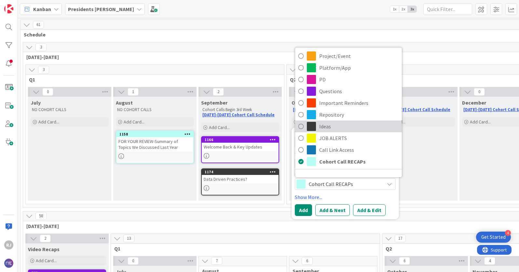
click at [328, 128] on span "Ideas" at bounding box center [359, 126] width 79 height 10
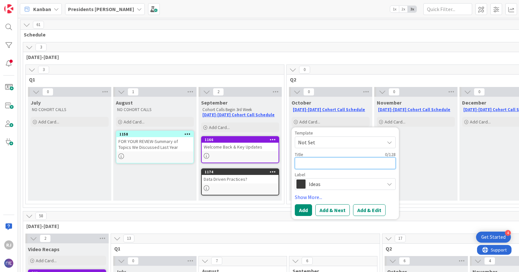
click at [317, 163] on textarea at bounding box center [345, 163] width 101 height 12
click at [440, 157] on div "November [DATE]-[DATE] Cohort Call Schedule Add Card..." at bounding box center [416, 149] width 83 height 104
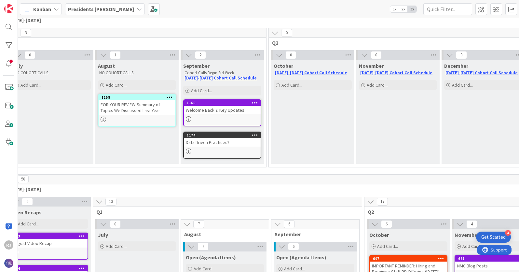
scroll to position [37, 0]
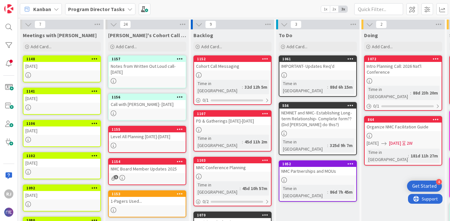
scroll to position [160, 0]
